Goal: Transaction & Acquisition: Purchase product/service

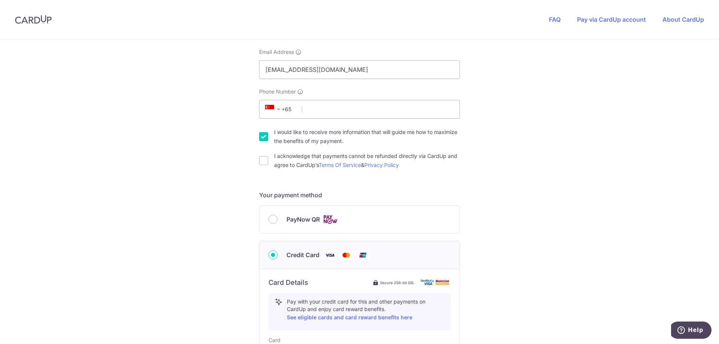
scroll to position [187, 0]
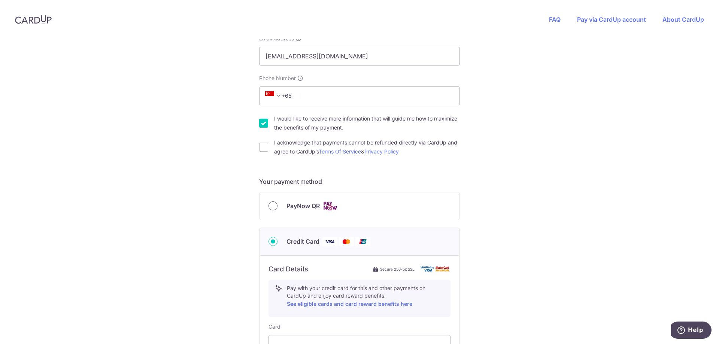
click at [274, 202] on input "PayNow QR" at bounding box center [272, 205] width 9 height 9
radio input "true"
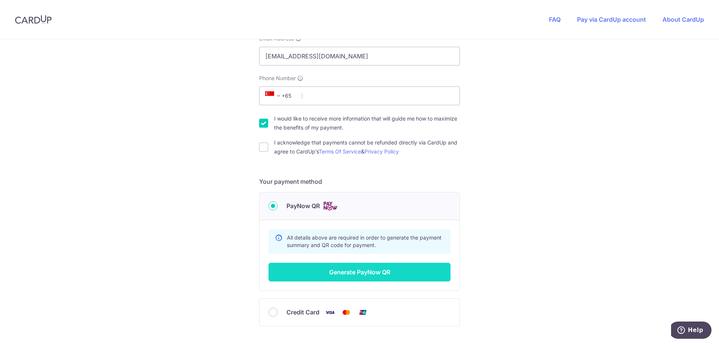
click at [375, 274] on button "Generate PayNow QR" at bounding box center [359, 272] width 182 height 19
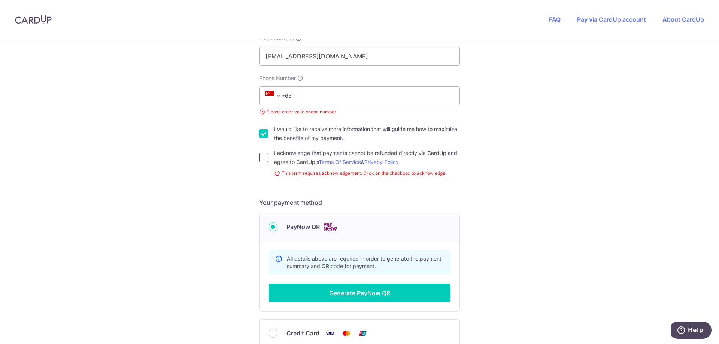
click at [266, 159] on input "I acknowledge that payments cannot be refunded directly via CardUp and agree to…" at bounding box center [263, 157] width 9 height 9
checkbox input "true"
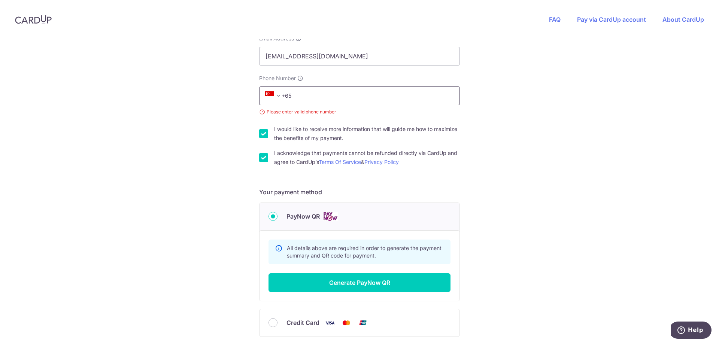
click at [333, 93] on input "Phone Number" at bounding box center [359, 95] width 201 height 19
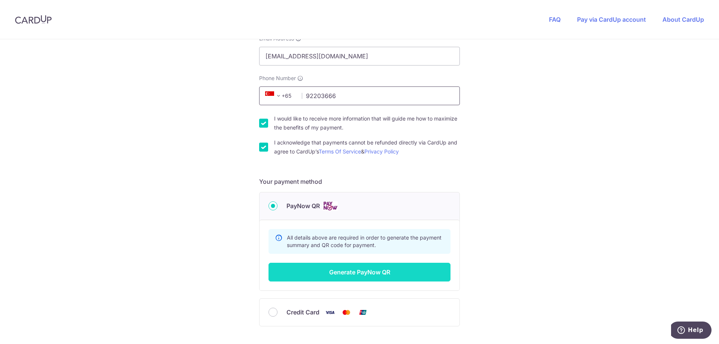
type input "92203666"
click at [365, 271] on button "Generate PayNow QR" at bounding box center [359, 272] width 182 height 19
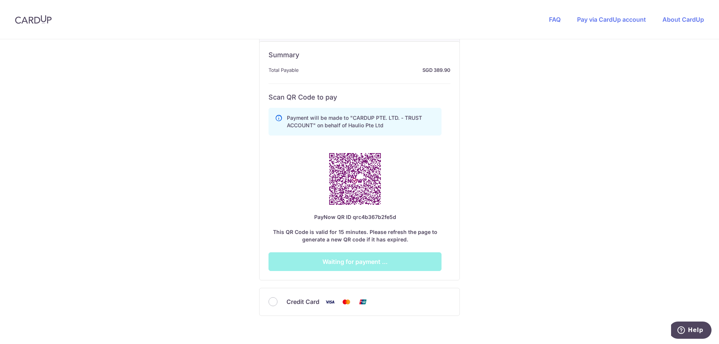
scroll to position [374, 0]
